Goal: Task Accomplishment & Management: Use online tool/utility

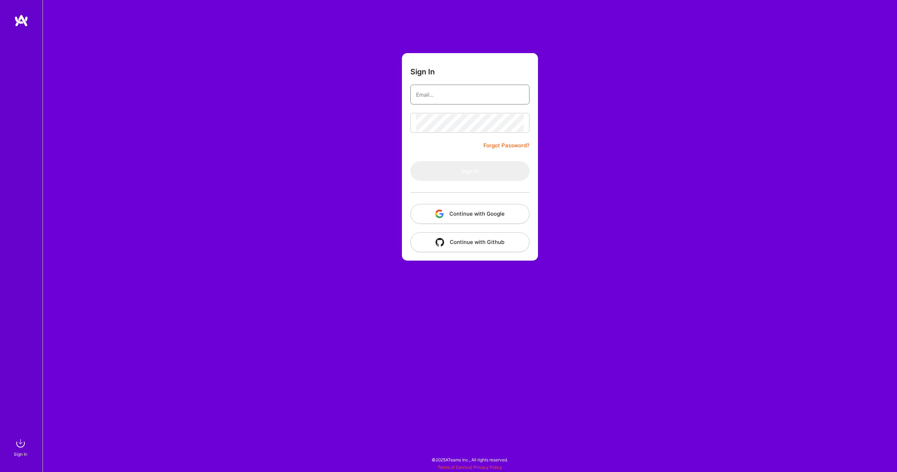
type input "[PERSON_NAME][EMAIL_ADDRESS][PERSON_NAME][DOMAIN_NAME]"
click at [474, 174] on button "Sign In" at bounding box center [469, 171] width 119 height 20
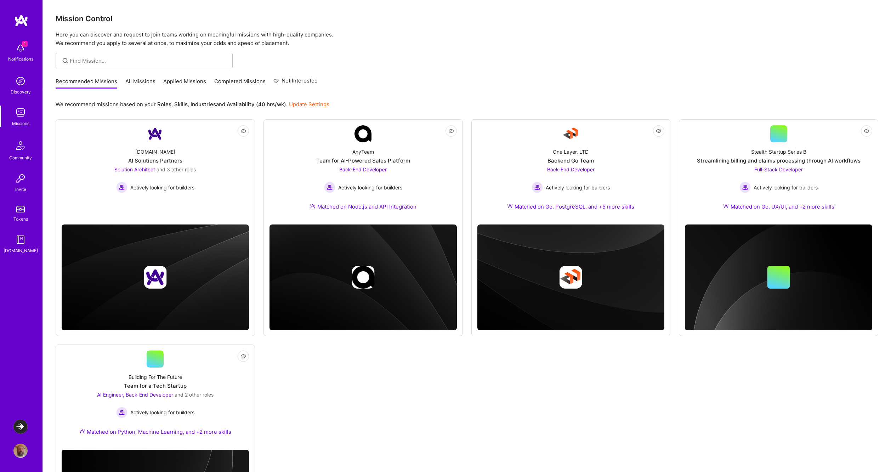
click at [194, 82] on link "Applied Missions" at bounding box center [184, 84] width 43 height 12
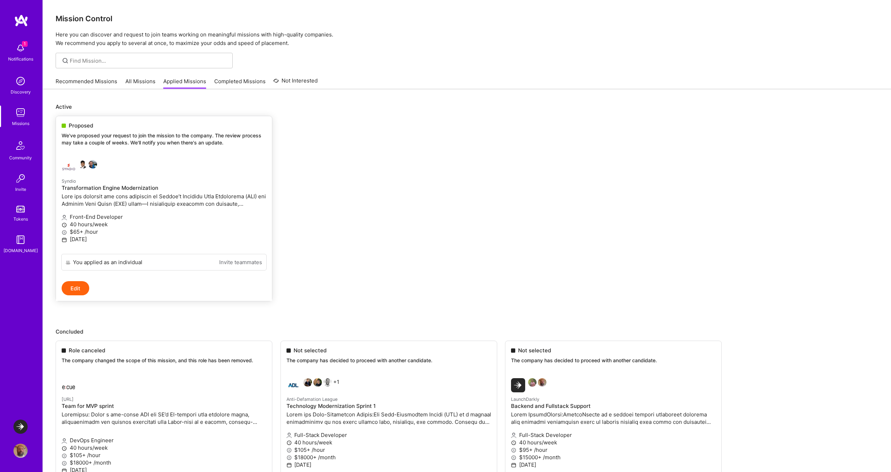
click at [89, 125] on span "Proposed" at bounding box center [81, 125] width 24 height 7
click at [18, 49] on img at bounding box center [20, 48] width 14 height 14
click at [21, 58] on div "Notifications" at bounding box center [20, 58] width 25 height 7
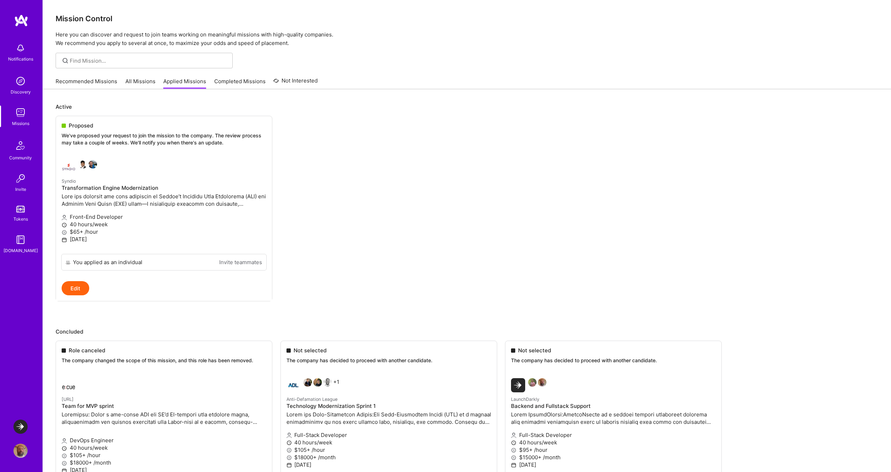
click at [445, 57] on div at bounding box center [467, 61] width 848 height 16
